Goal: Transaction & Acquisition: Purchase product/service

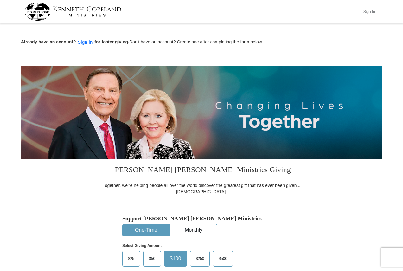
click at [367, 12] on button "Sign In" at bounding box center [369, 12] width 19 height 10
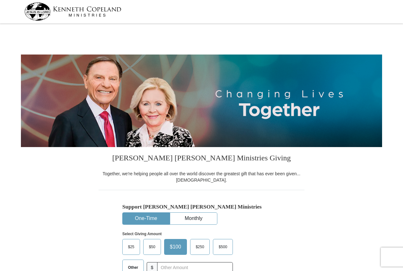
select select "PA"
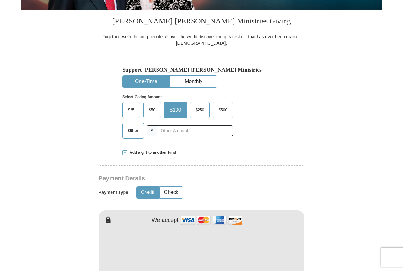
scroll to position [158, 0]
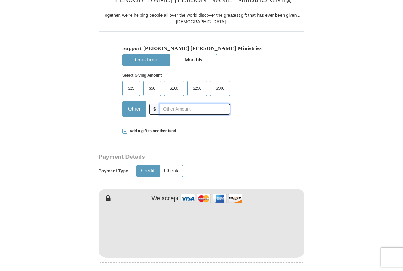
click at [193, 110] on input "text" at bounding box center [195, 109] width 70 height 11
type input "20"
click at [174, 170] on button "Check" at bounding box center [171, 171] width 23 height 12
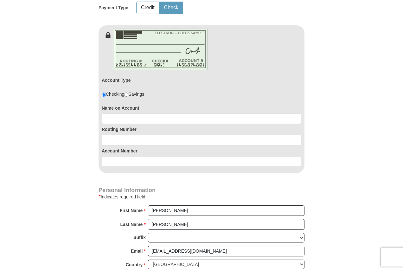
scroll to position [349, 0]
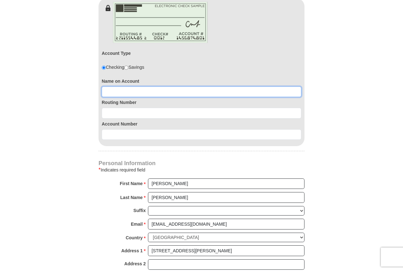
click at [190, 90] on input at bounding box center [202, 92] width 200 height 11
type input "Thomas D Howard"
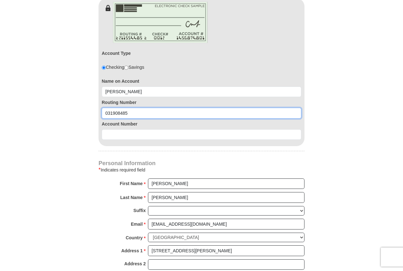
type input "031908485"
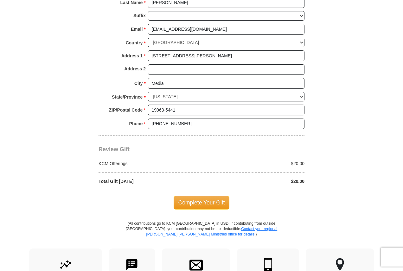
scroll to position [570, 0]
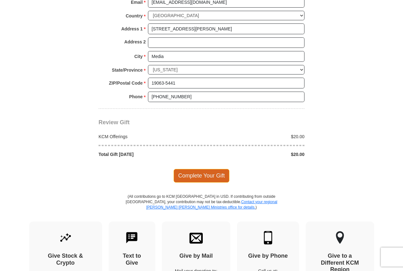
type input "0360154439"
click at [187, 175] on span "Complete Your Gift" at bounding box center [202, 175] width 56 height 13
